Goal: Information Seeking & Learning: Learn about a topic

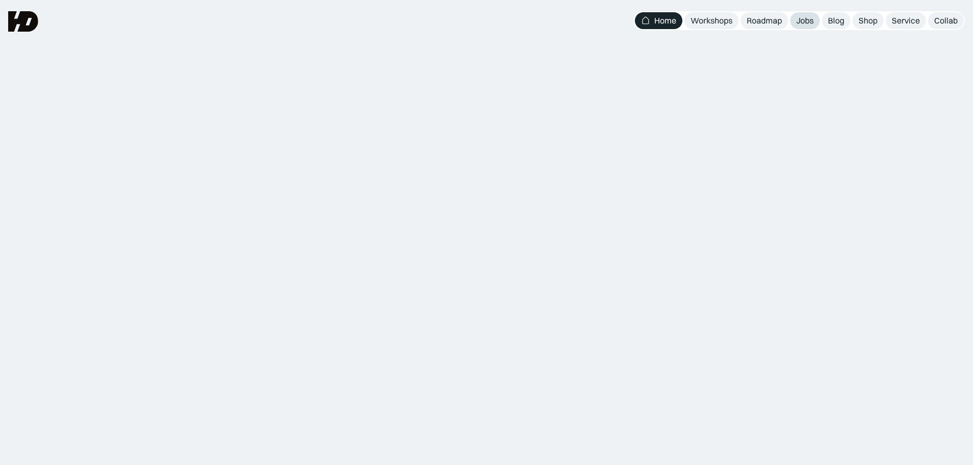
click at [813, 19] on div "Jobs" at bounding box center [804, 20] width 17 height 11
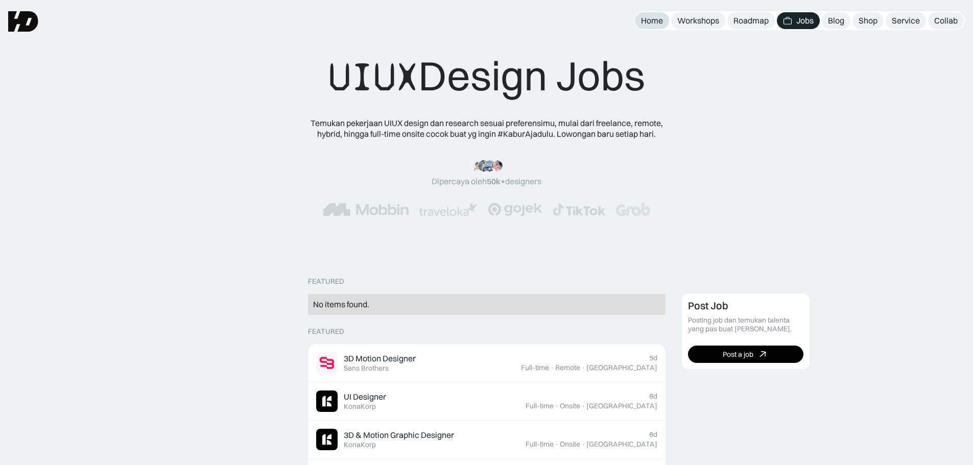
click at [644, 25] on div "Home" at bounding box center [652, 20] width 22 height 11
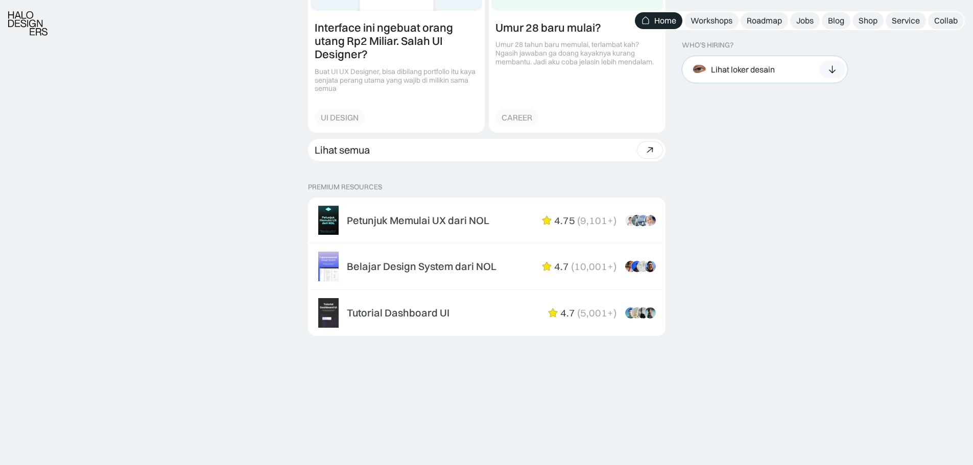
scroll to position [1635, 0]
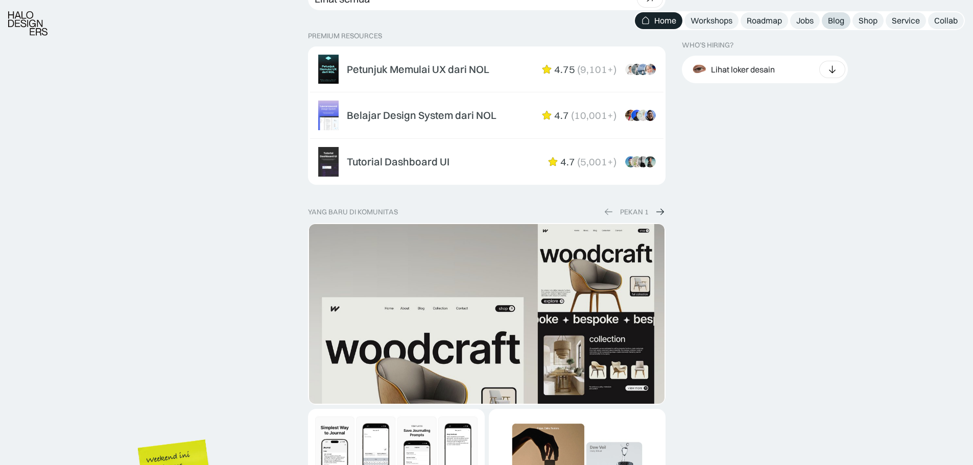
click at [842, 23] on div "Blog" at bounding box center [836, 20] width 16 height 11
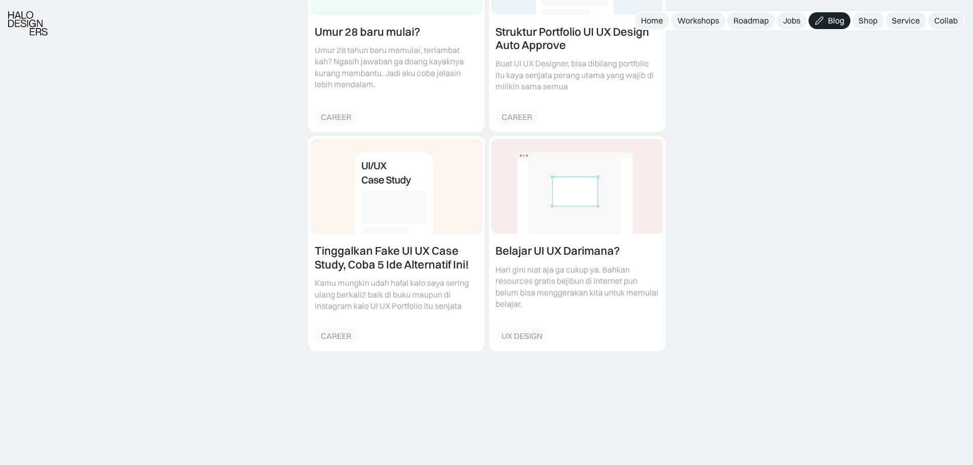
scroll to position [817, 0]
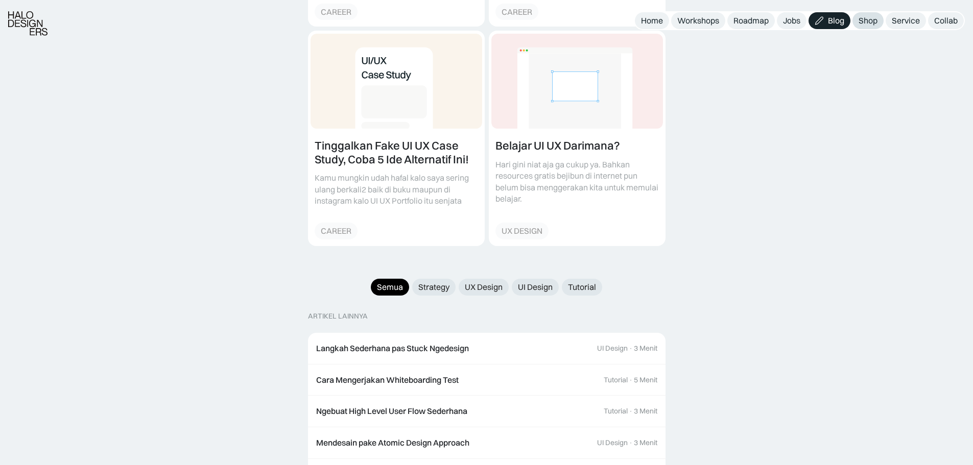
click at [881, 23] on link "Shop" at bounding box center [868, 20] width 31 height 17
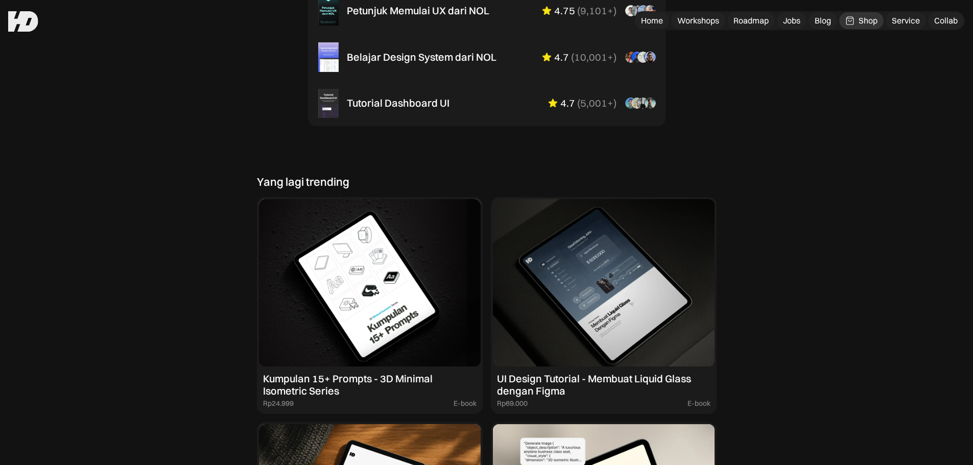
scroll to position [545, 0]
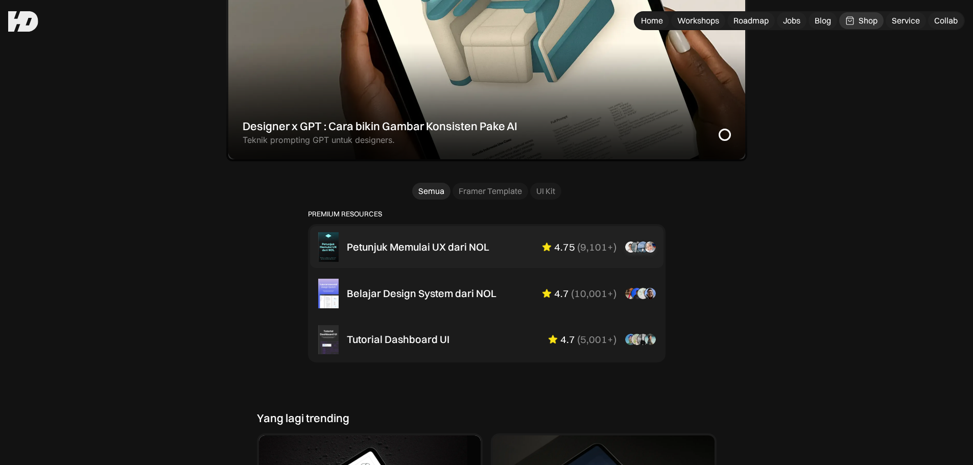
click at [461, 245] on div "Petunjuk Memulai UX dari NOL" at bounding box center [418, 247] width 143 height 12
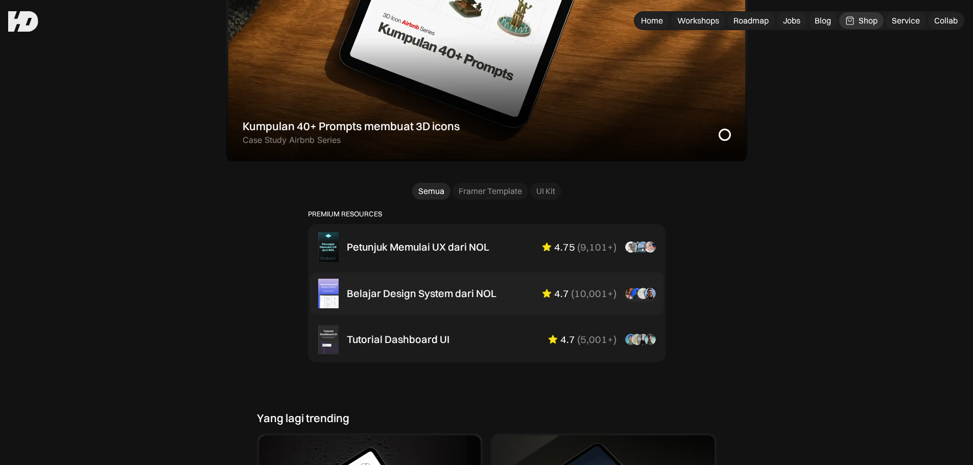
click at [391, 283] on div "Belajar Design System dari NOL 4.7 ( 10,001+ ) “Aku suka interactive tutorial g…" at bounding box center [486, 294] width 337 height 30
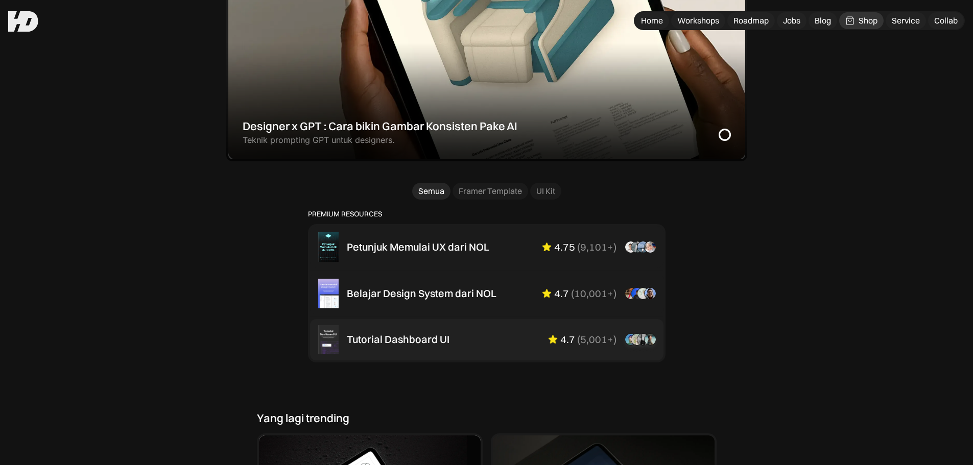
click at [445, 351] on div "Tutorial Dashboard UI 4.7 ( 5,001+ ) “Dikasih step-by-step dan keterangan yang …" at bounding box center [486, 340] width 337 height 30
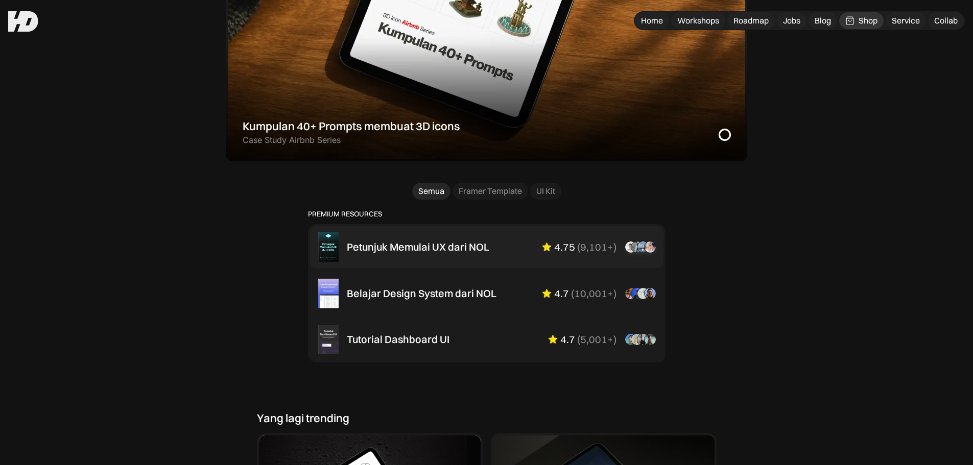
click at [474, 240] on div "Petunjuk Memulai UX dari NOL 4.75 ( 9,101+ ) “Overall mini book nya sudah lengk…" at bounding box center [486, 247] width 337 height 30
